Goal: Task Accomplishment & Management: Manage account settings

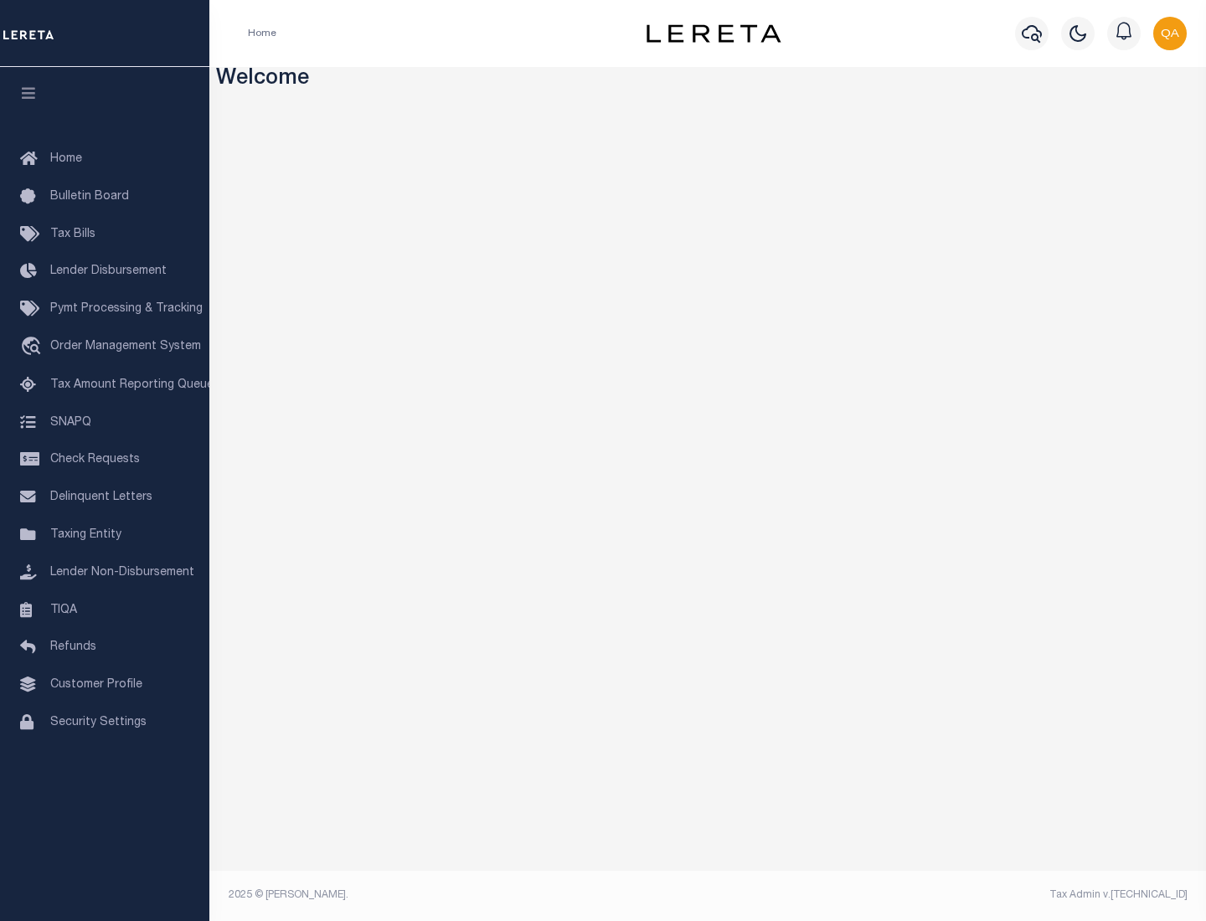
click at [105, 460] on span "Check Requests" at bounding box center [95, 460] width 90 height 12
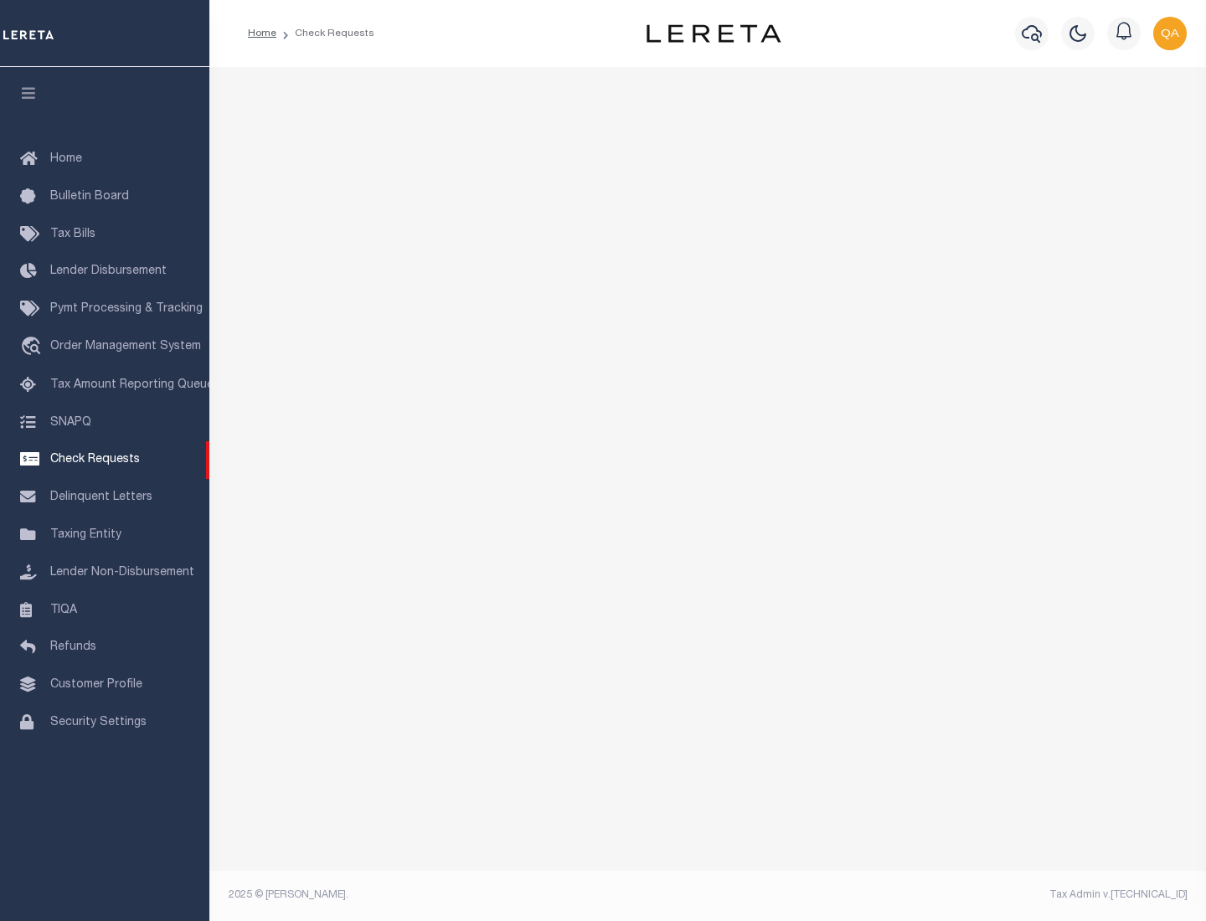
select select "50"
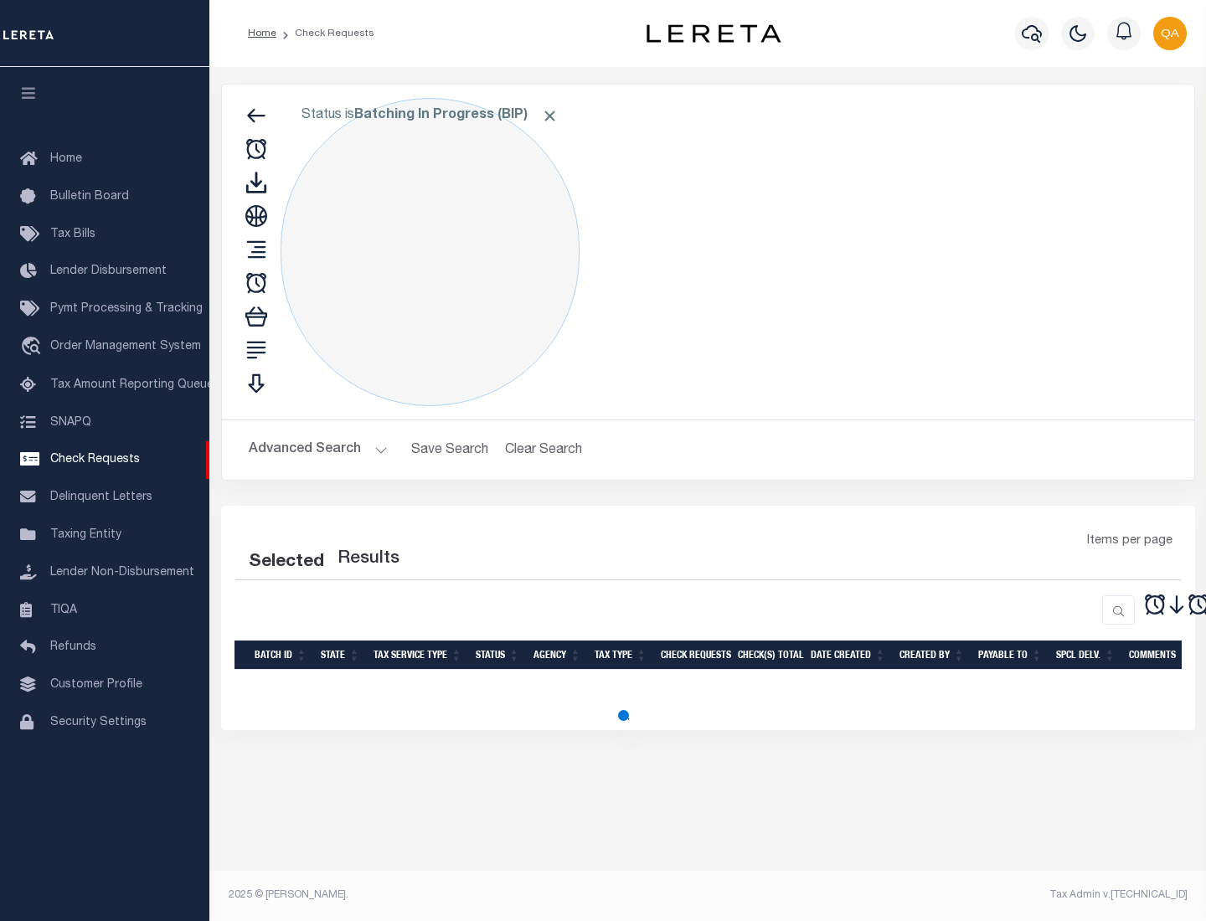
select select "50"
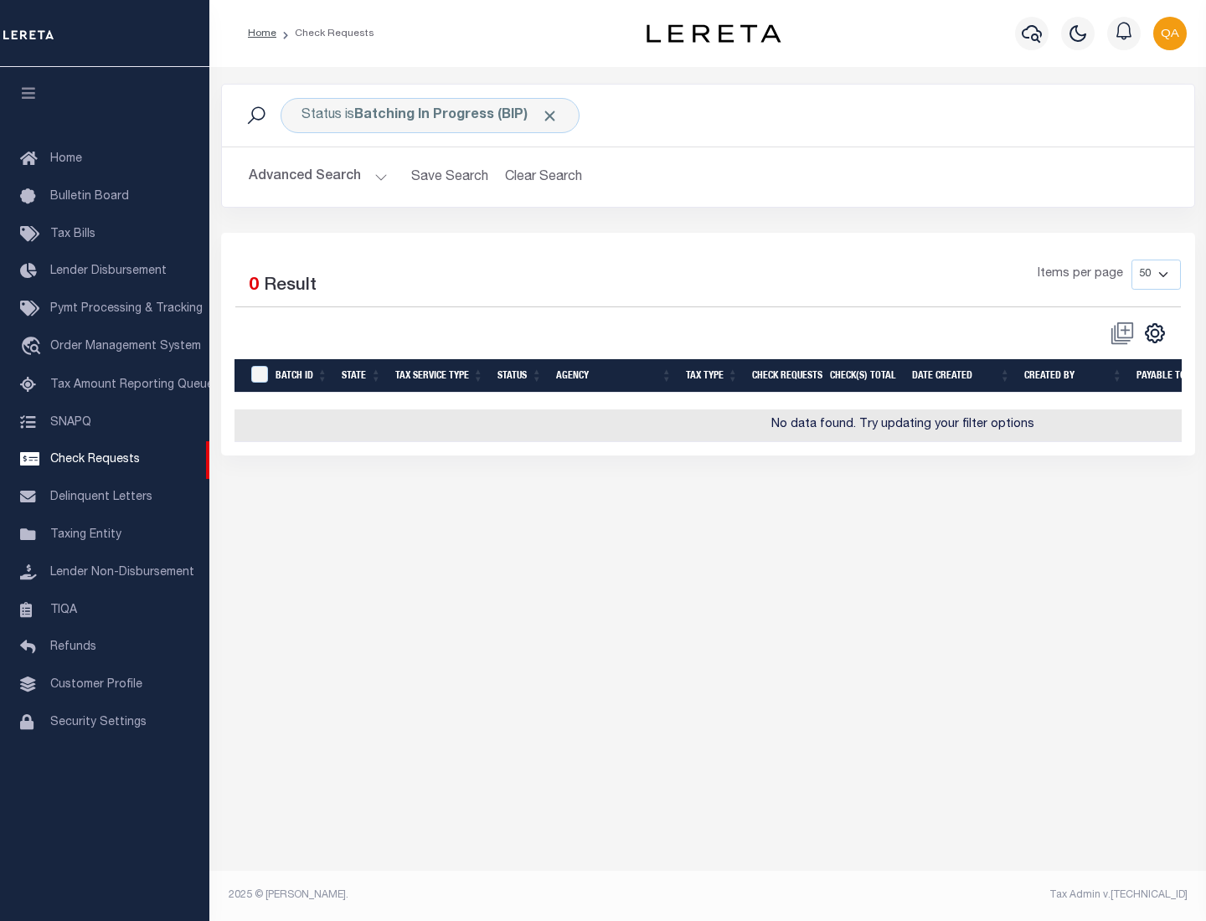
click at [550, 116] on span "Click to Remove" at bounding box center [550, 116] width 18 height 18
